Goal: Transaction & Acquisition: Purchase product/service

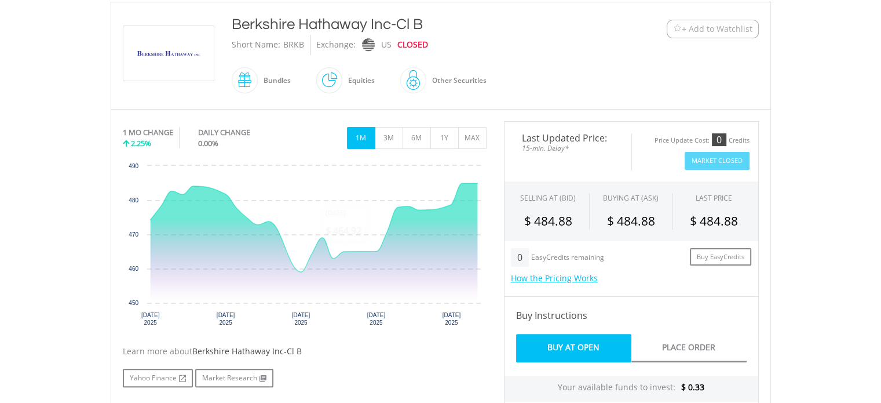
scroll to position [232, 0]
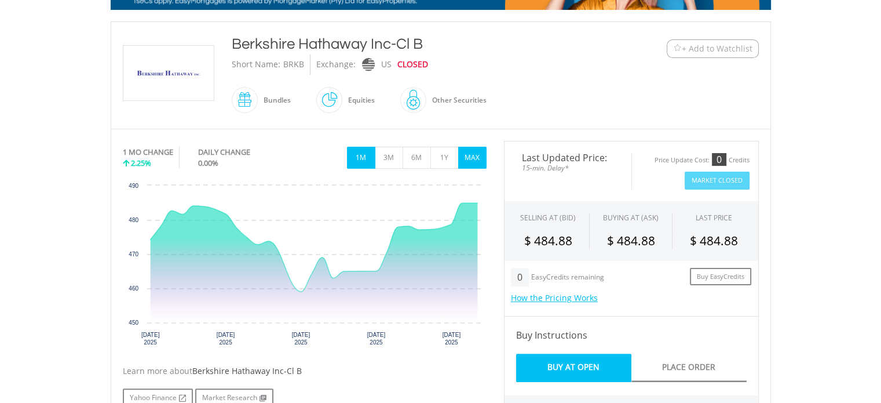
click at [469, 154] on button "MAX" at bounding box center [472, 158] width 28 height 22
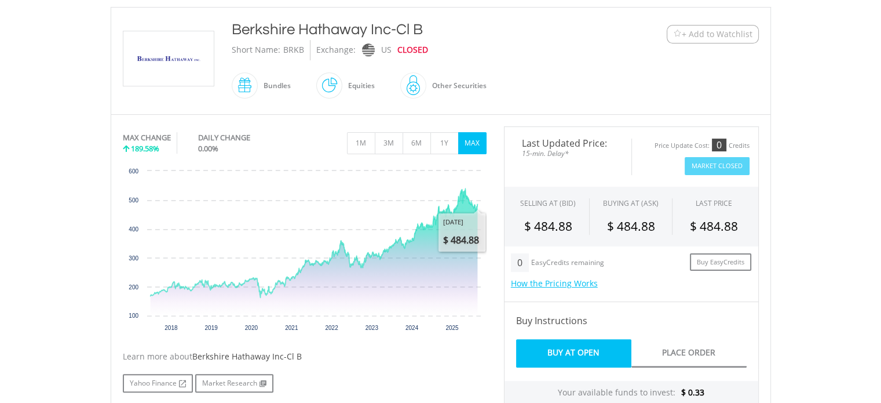
scroll to position [116, 0]
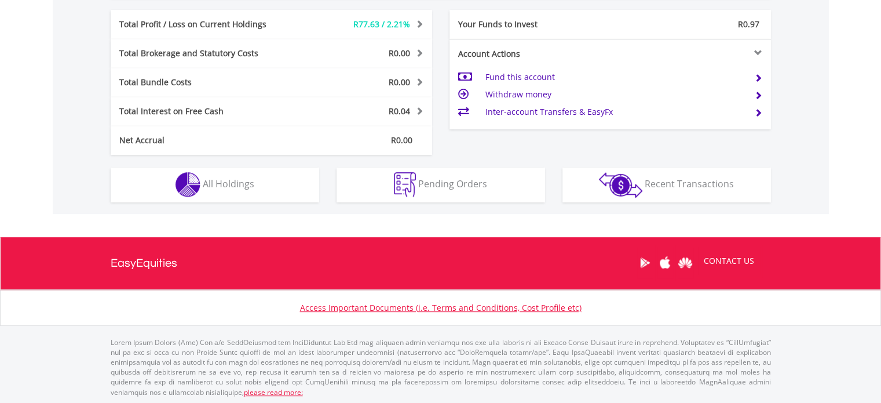
scroll to position [111, 220]
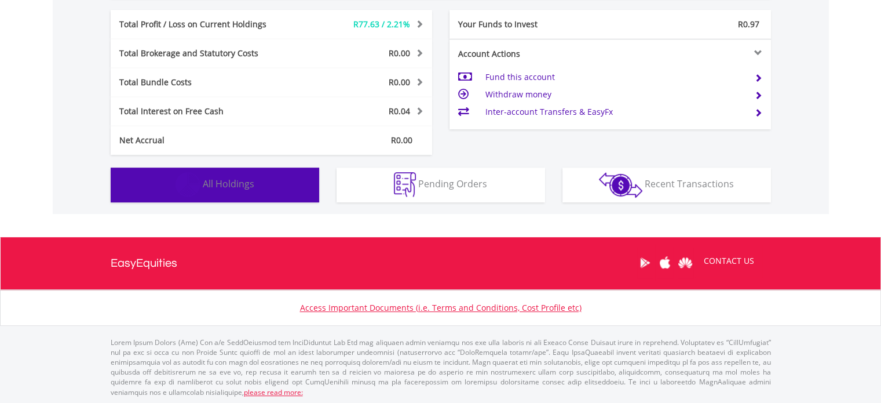
click at [259, 184] on button "Holdings All Holdings" at bounding box center [215, 184] width 209 height 35
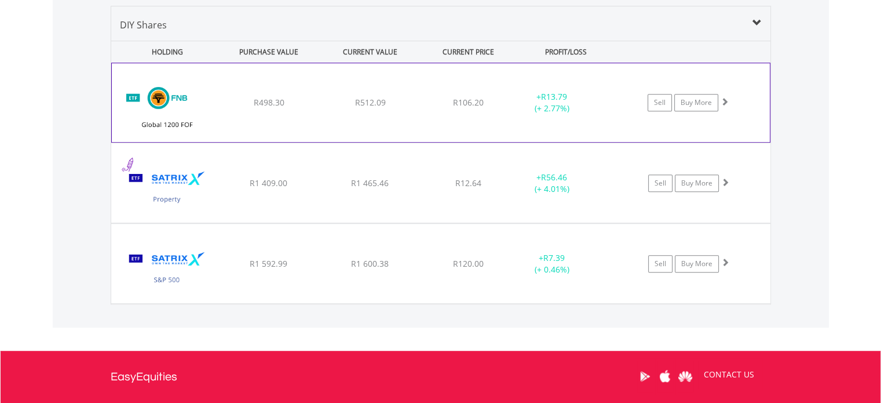
scroll to position [812, 0]
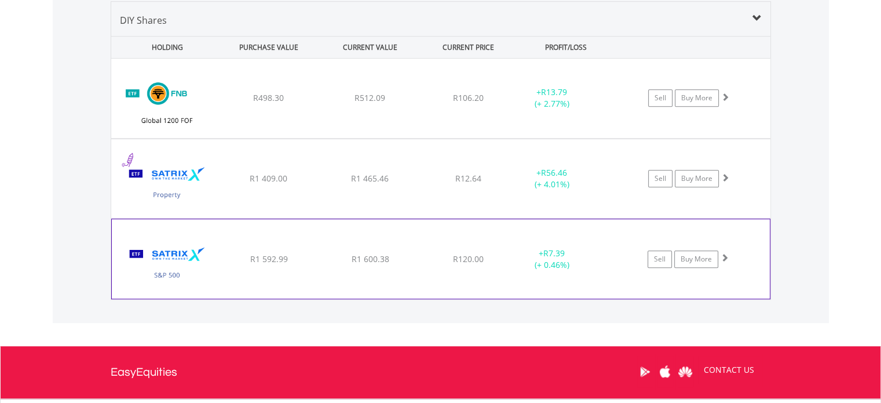
click at [538, 110] on div "+ R7.39 (+ 0.46%)" at bounding box center [553, 97] width 88 height 23
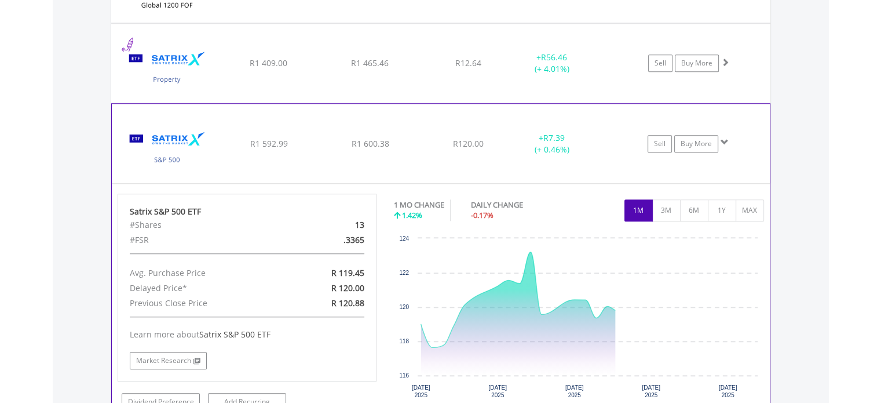
scroll to position [986, 0]
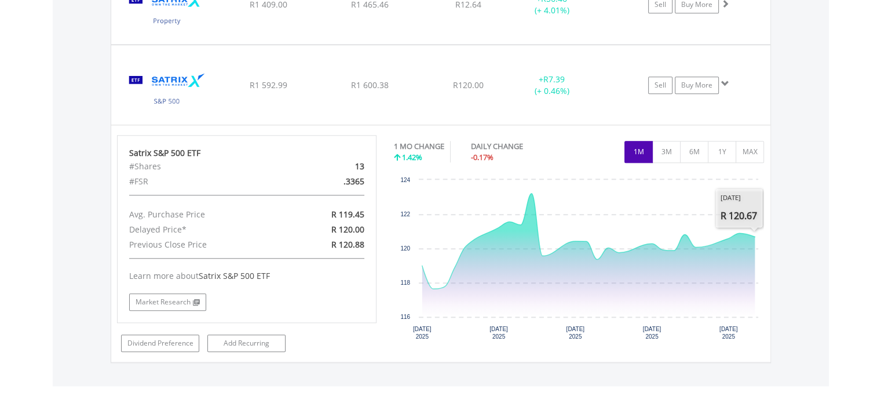
click at [817, 194] on div "Value View Share View DIY Shares HOLDING PURCHASE VALUE CURRENT VALUE CURRENT P…" at bounding box center [441, 95] width 777 height 582
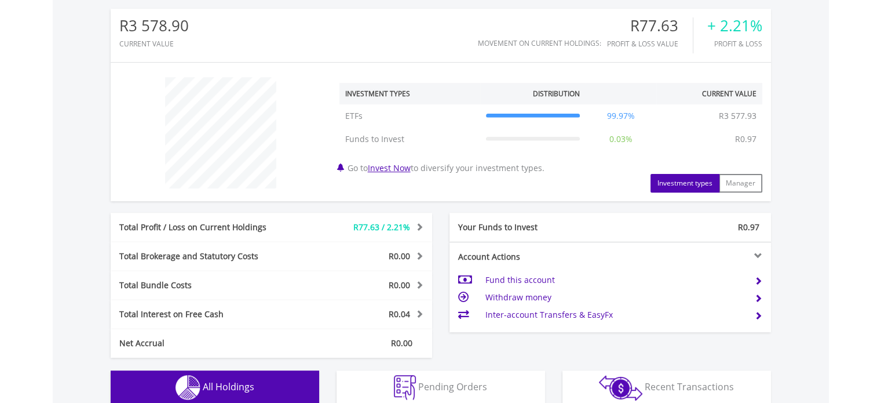
scroll to position [406, 0]
